Goal: Task Accomplishment & Management: Use online tool/utility

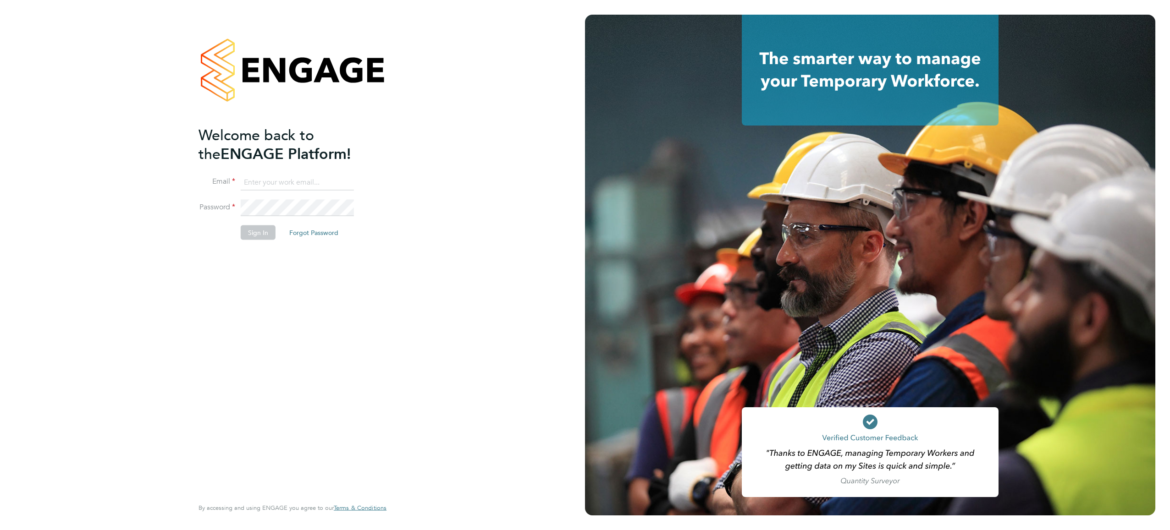
click at [280, 179] on input at bounding box center [297, 182] width 113 height 17
type input "[PERSON_NAME][EMAIL_ADDRESS][PERSON_NAME][DOMAIN_NAME]"
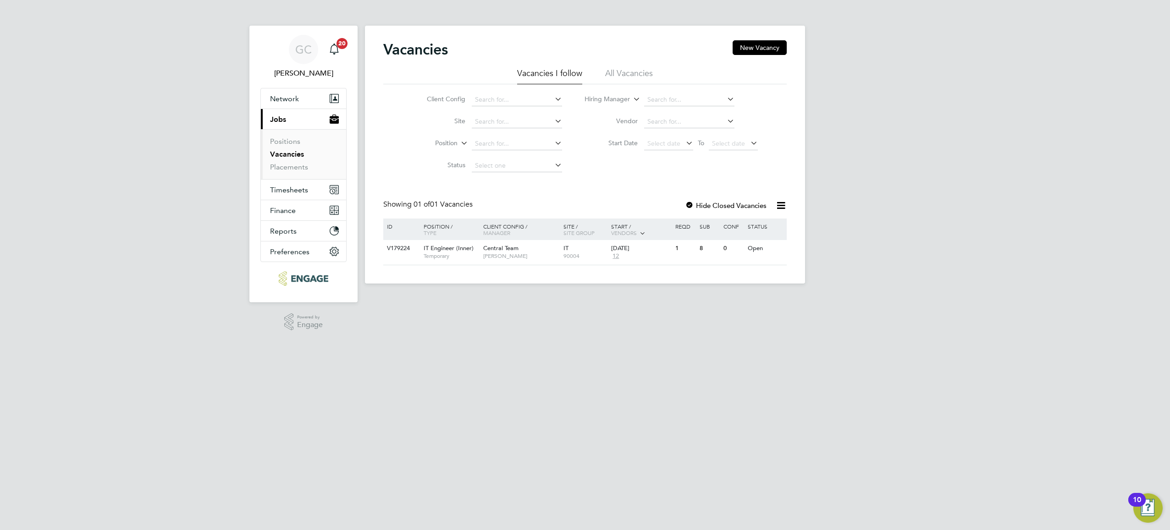
click at [287, 154] on link "Vacancies" at bounding box center [287, 154] width 34 height 9
